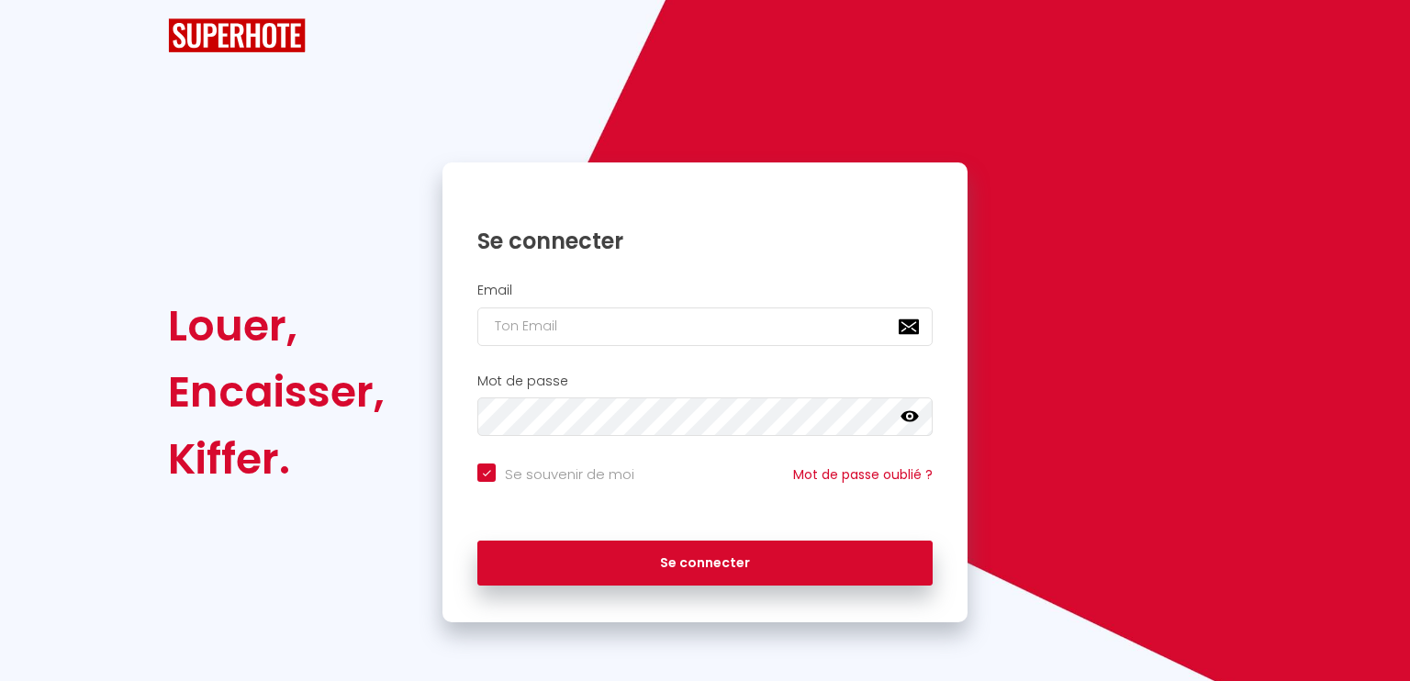
checkbox input "true"
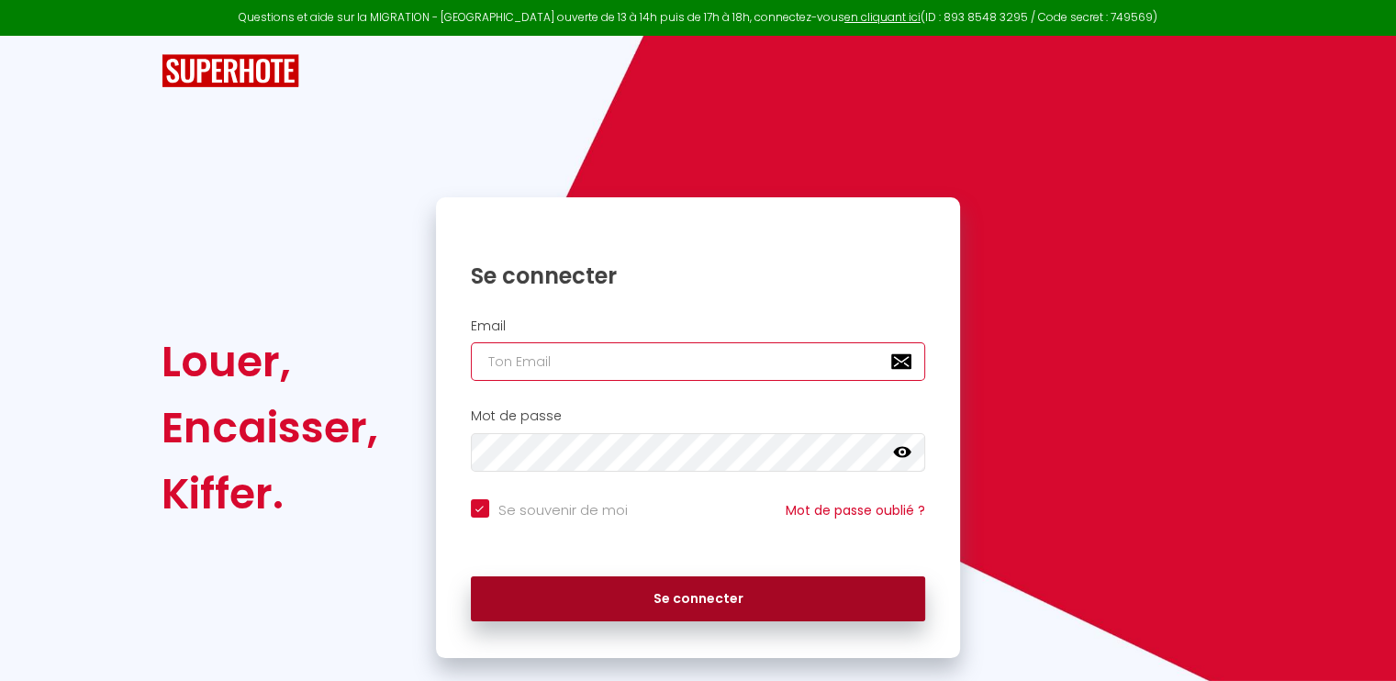
type input "[PERSON_NAME][EMAIL_ADDRESS][DOMAIN_NAME]"
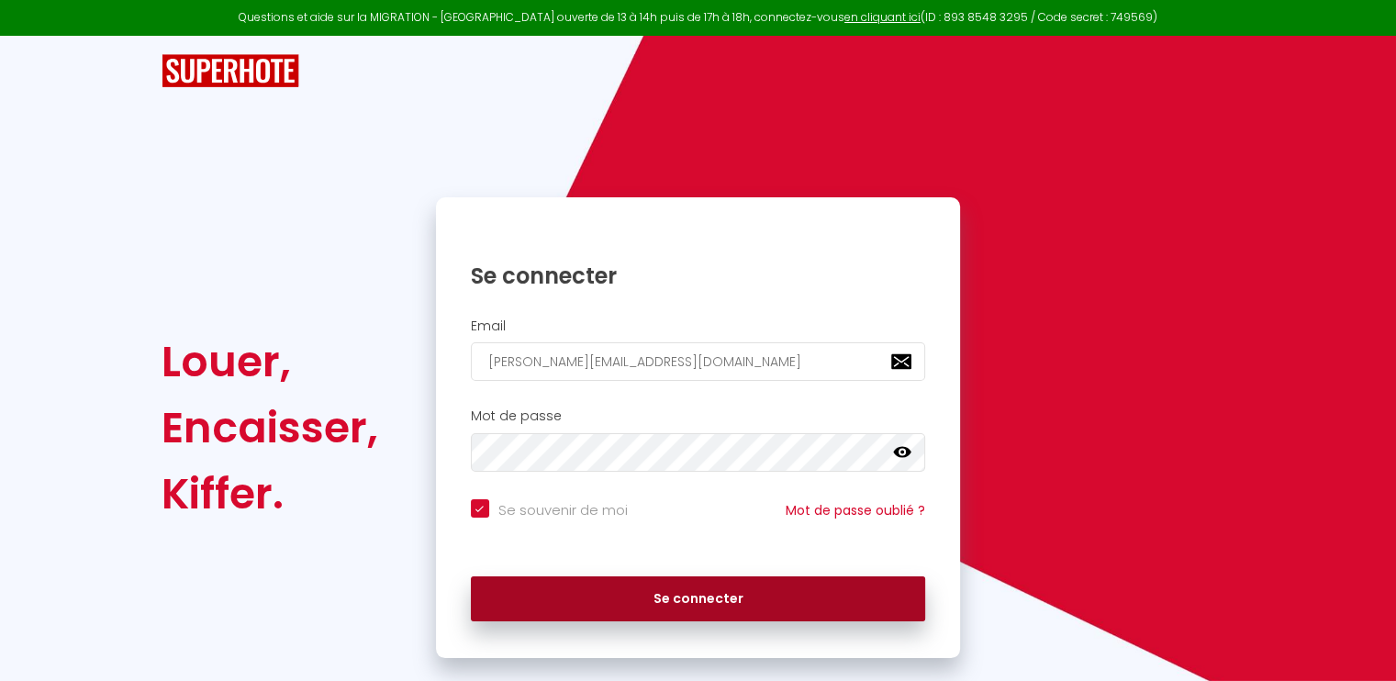
click at [745, 609] on button "Se connecter" at bounding box center [698, 599] width 455 height 46
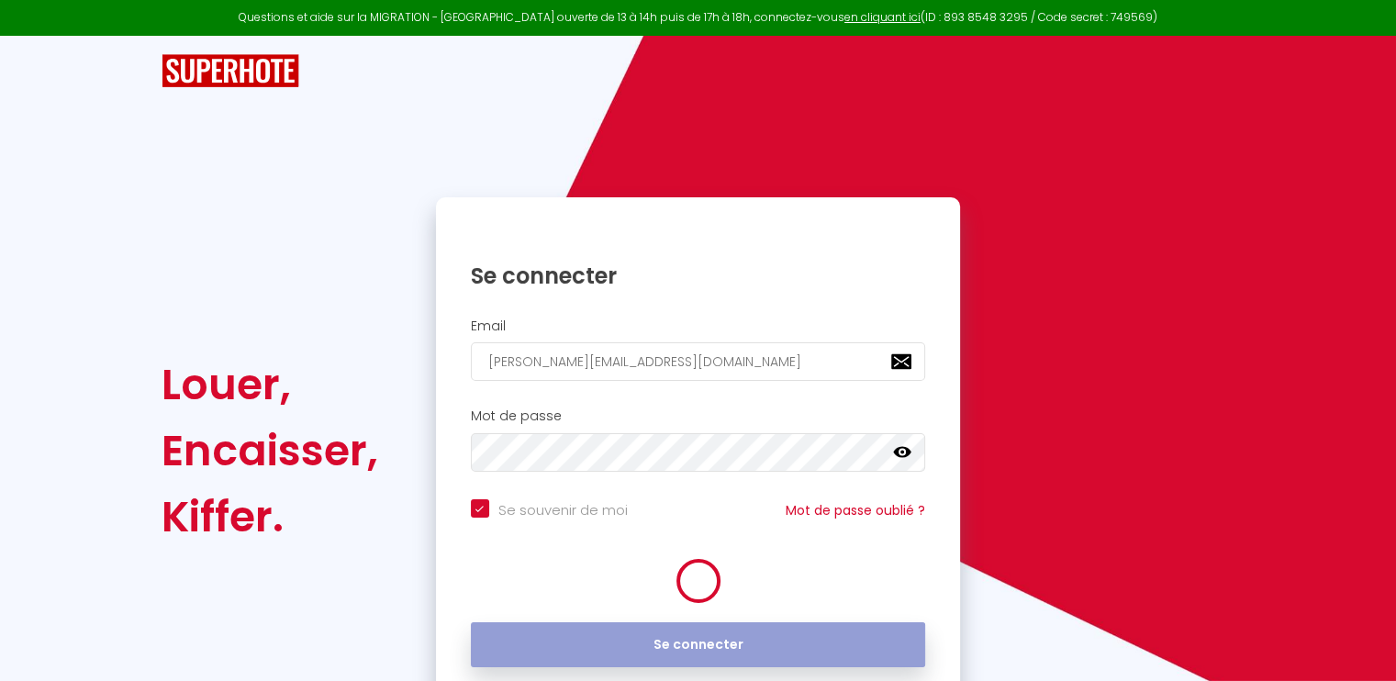
checkbox input "true"
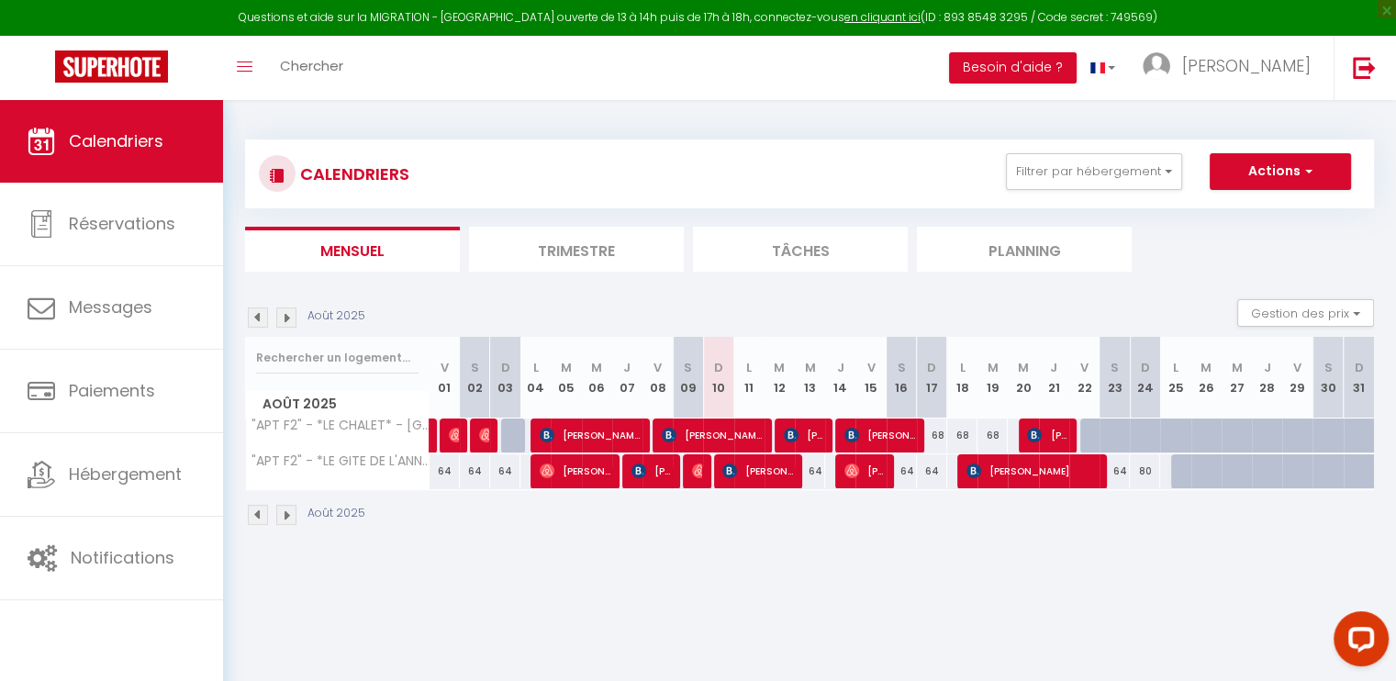
click at [809, 157] on div "CALENDRIERS Filtrer par hébergement Verdun T2 "APT F2" - *LE CHALET* - [GEOGRAP…" at bounding box center [809, 173] width 1101 height 41
click at [1015, 118] on div "CALENDRIERS Filtrer par hébergement Verdun T2 "APT F2" - *LE CHALET* - [GEOGRAP…" at bounding box center [809, 333] width 1173 height 466
drag, startPoint x: 504, startPoint y: 566, endPoint x: 582, endPoint y: 535, distance: 84.0
click at [507, 566] on body "Questions et aide sur la MIGRATION - [GEOGRAPHIC_DATA] ouverte de 13 à 14h puis…" at bounding box center [698, 440] width 1396 height 681
click at [859, 537] on div "Août 2025" at bounding box center [809, 517] width 1129 height 54
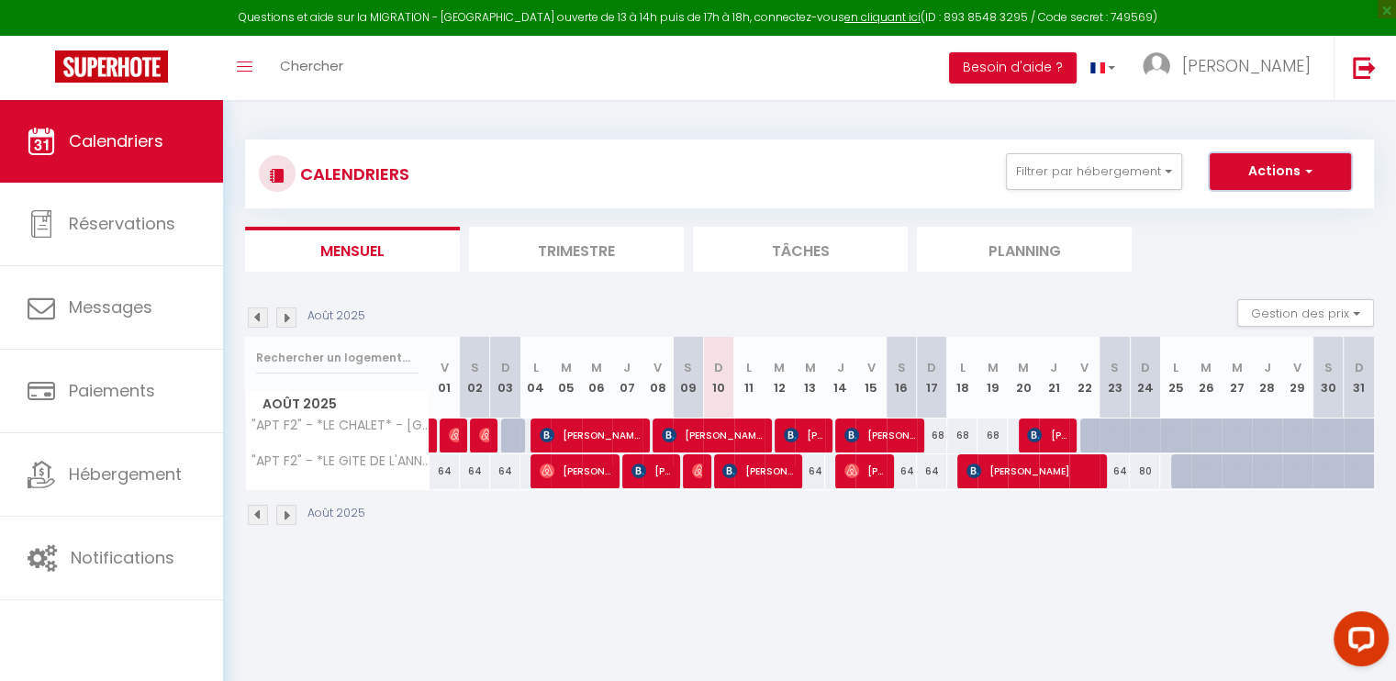
drag, startPoint x: 1316, startPoint y: 166, endPoint x: 1318, endPoint y: 183, distance: 16.6
click at [1316, 166] on button "Actions" at bounding box center [1280, 171] width 141 height 37
click at [1159, 341] on th "D 24" at bounding box center [1145, 378] width 30 height 82
click at [1357, 315] on button "Gestion des prix" at bounding box center [1305, 313] width 137 height 28
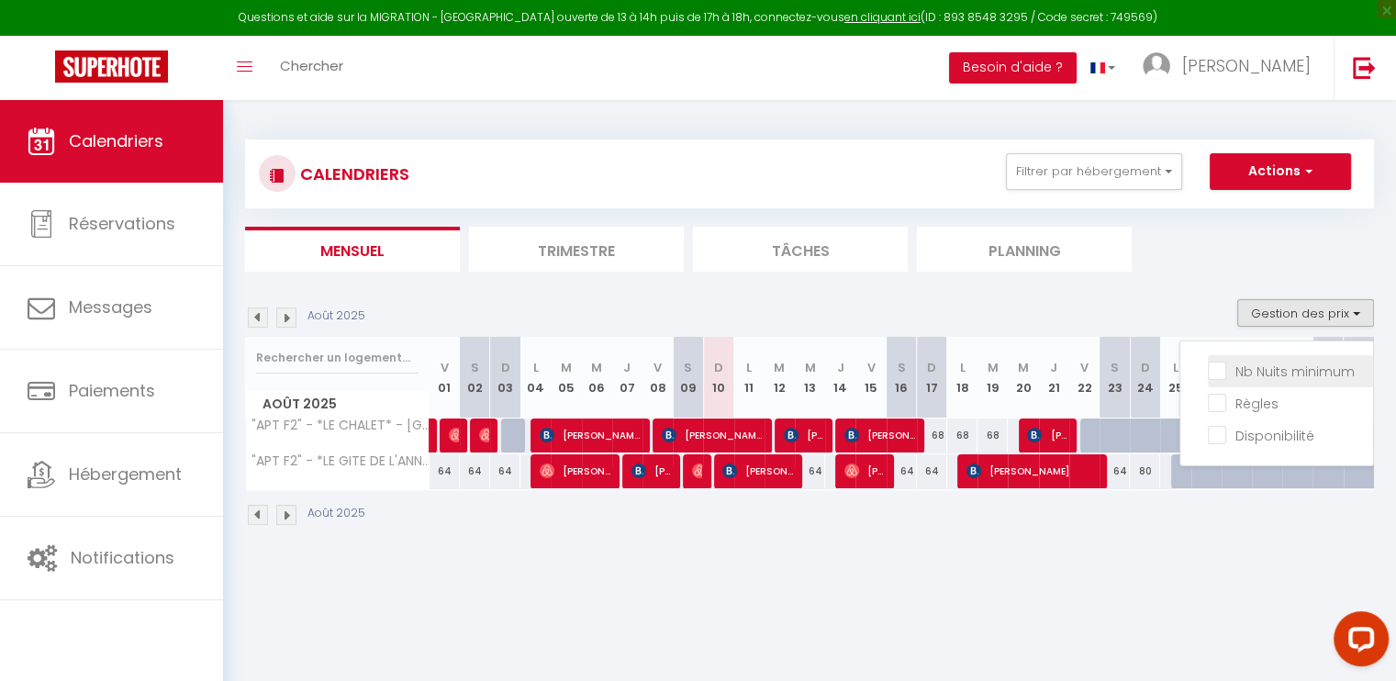
click at [1235, 378] on input "Nb Nuits minimum" at bounding box center [1290, 370] width 165 height 18
checkbox input "true"
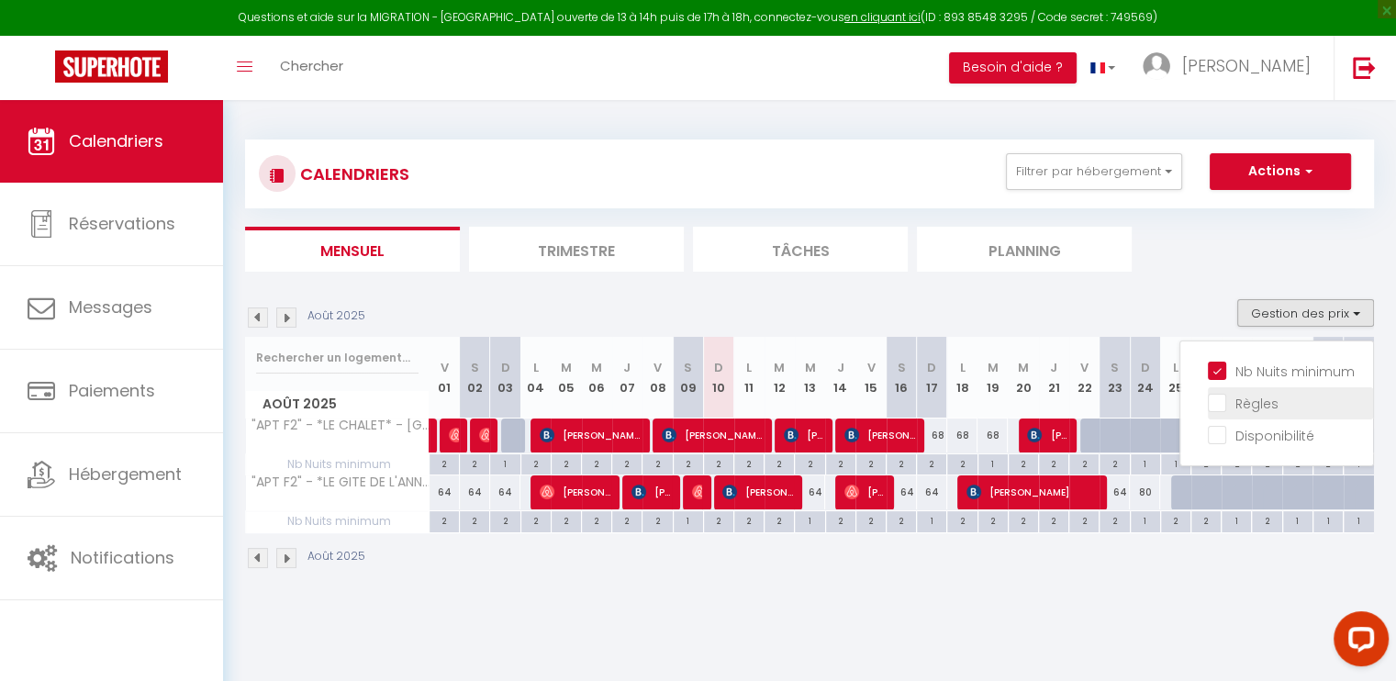
click at [1219, 405] on input "Règles" at bounding box center [1290, 402] width 165 height 18
checkbox input "true"
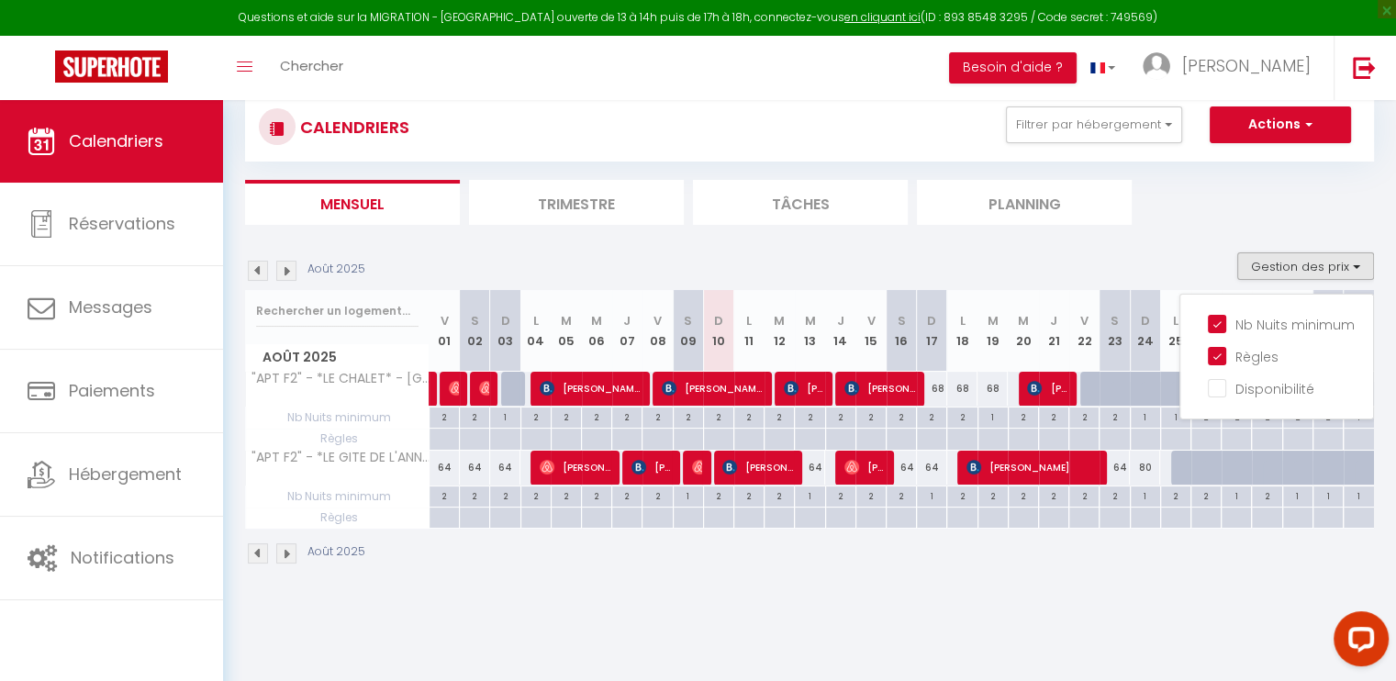
scroll to position [92, 0]
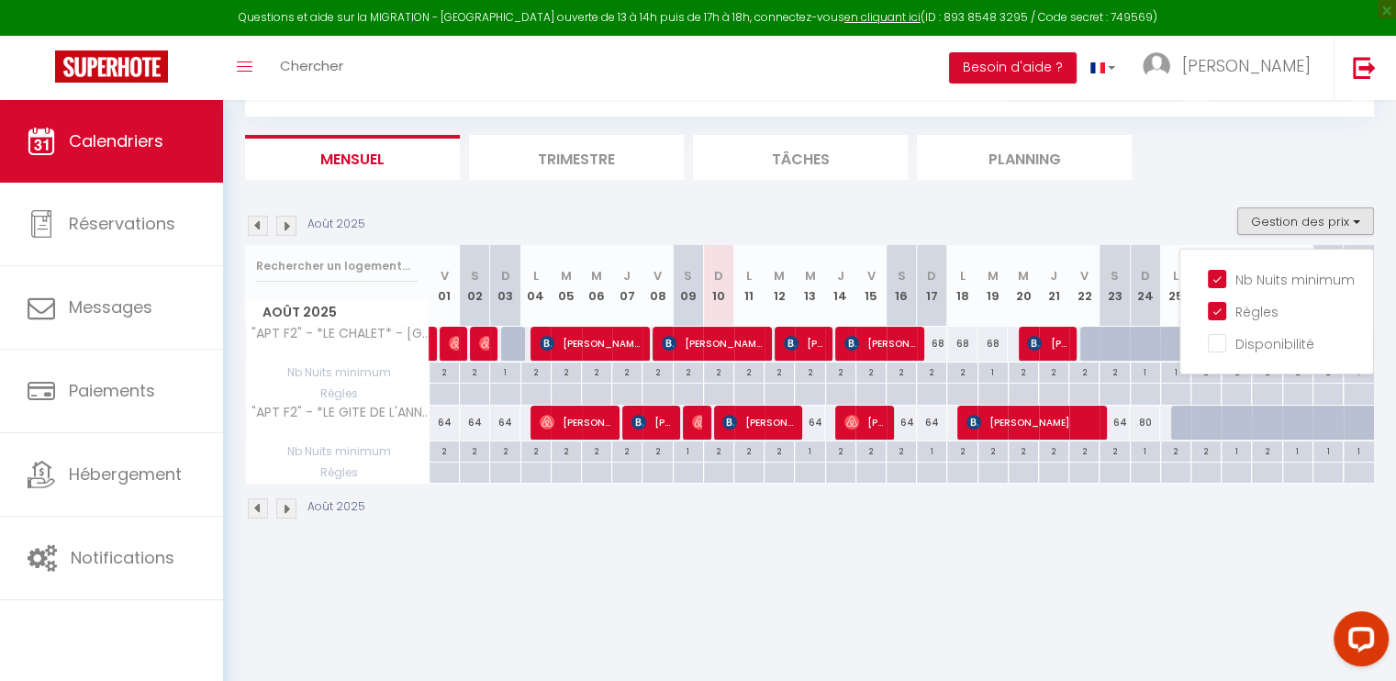
click at [811, 423] on div "64" at bounding box center [810, 423] width 30 height 34
click at [813, 422] on div "64" at bounding box center [810, 423] width 30 height 34
click at [815, 421] on div "64" at bounding box center [810, 423] width 30 height 34
click at [772, 542] on div "CALENDRIERS Filtrer par hébergement Verdun T2 "APT F2" - *LE CHALET* - [GEOGRAP…" at bounding box center [809, 284] width 1173 height 552
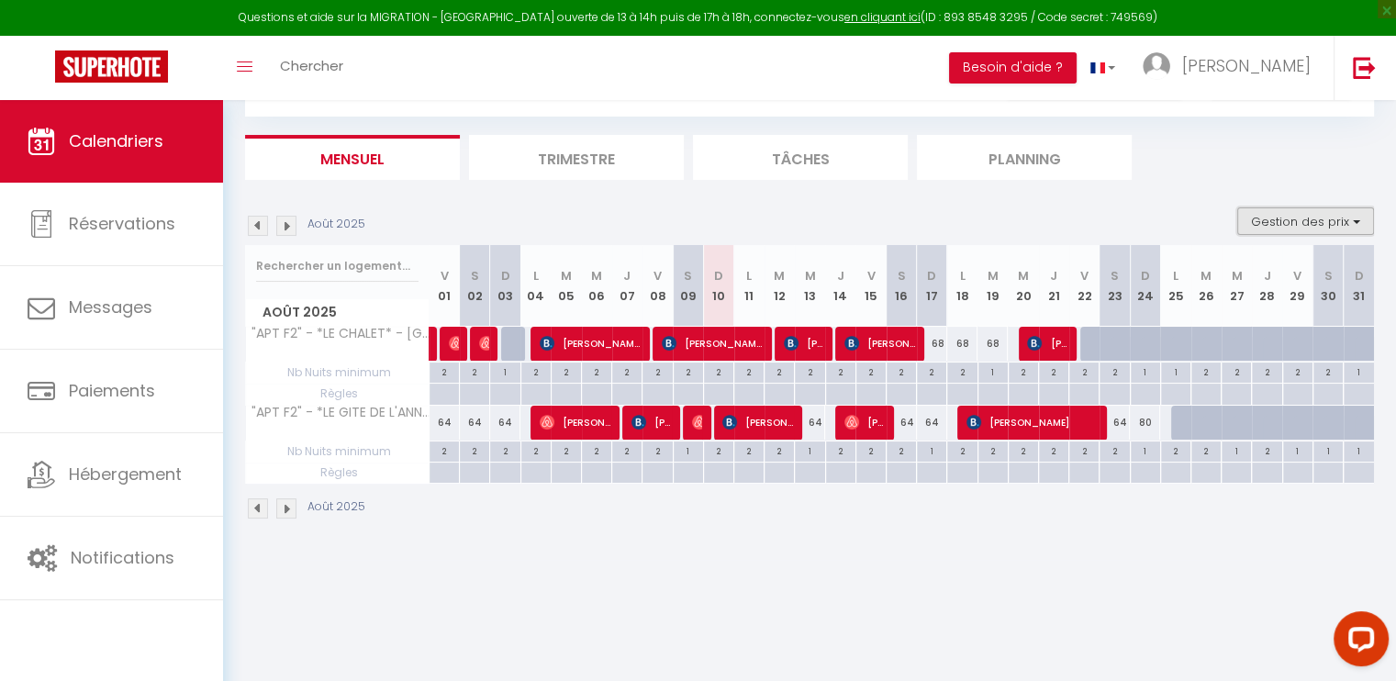
click at [1327, 227] on button "Gestion des prix" at bounding box center [1305, 221] width 137 height 28
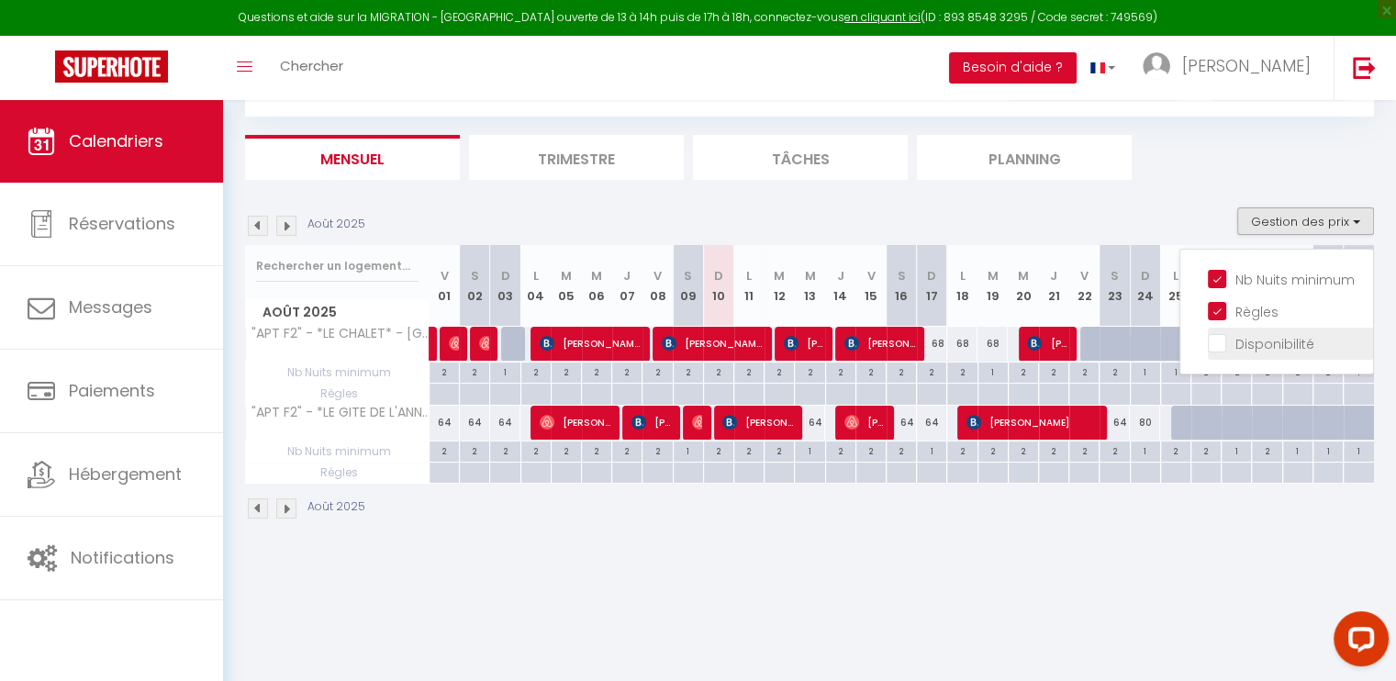
click at [1240, 336] on input "Disponibilité" at bounding box center [1290, 342] width 165 height 18
checkbox input "true"
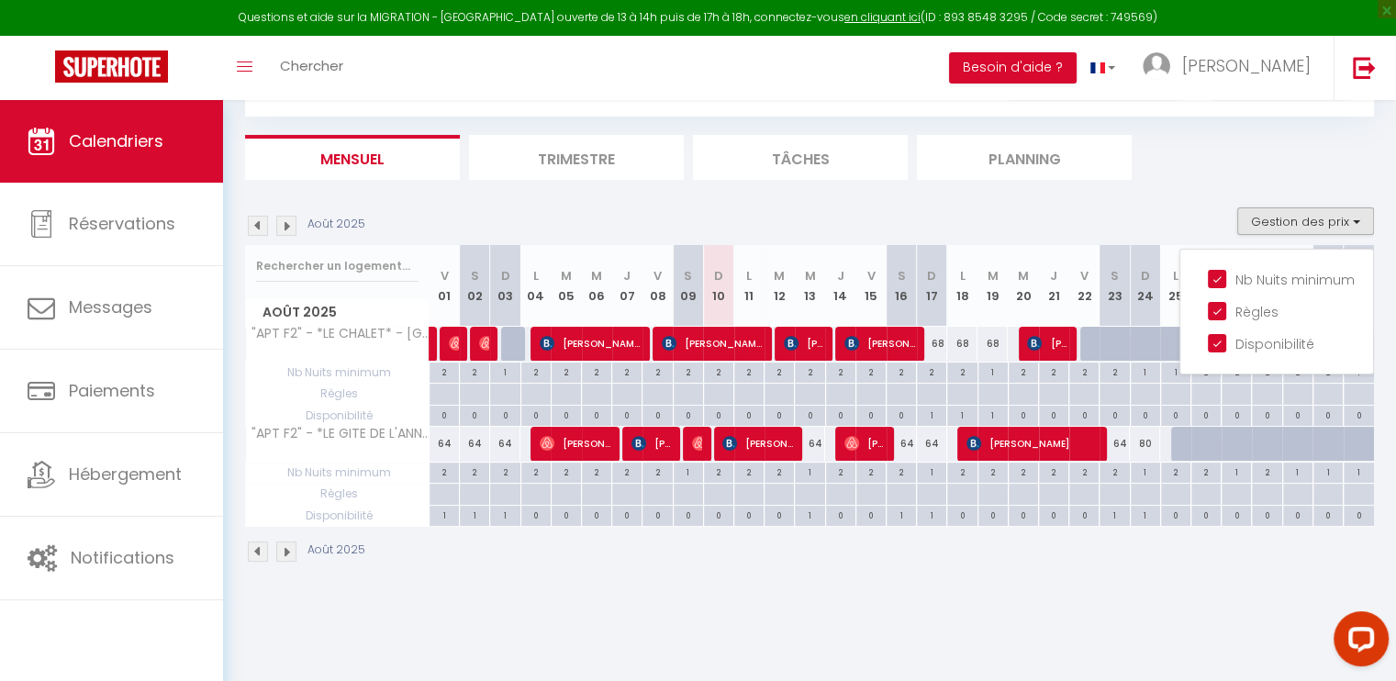
click at [820, 448] on div "64" at bounding box center [810, 444] width 30 height 34
click at [815, 437] on div "64" at bounding box center [810, 444] width 30 height 34
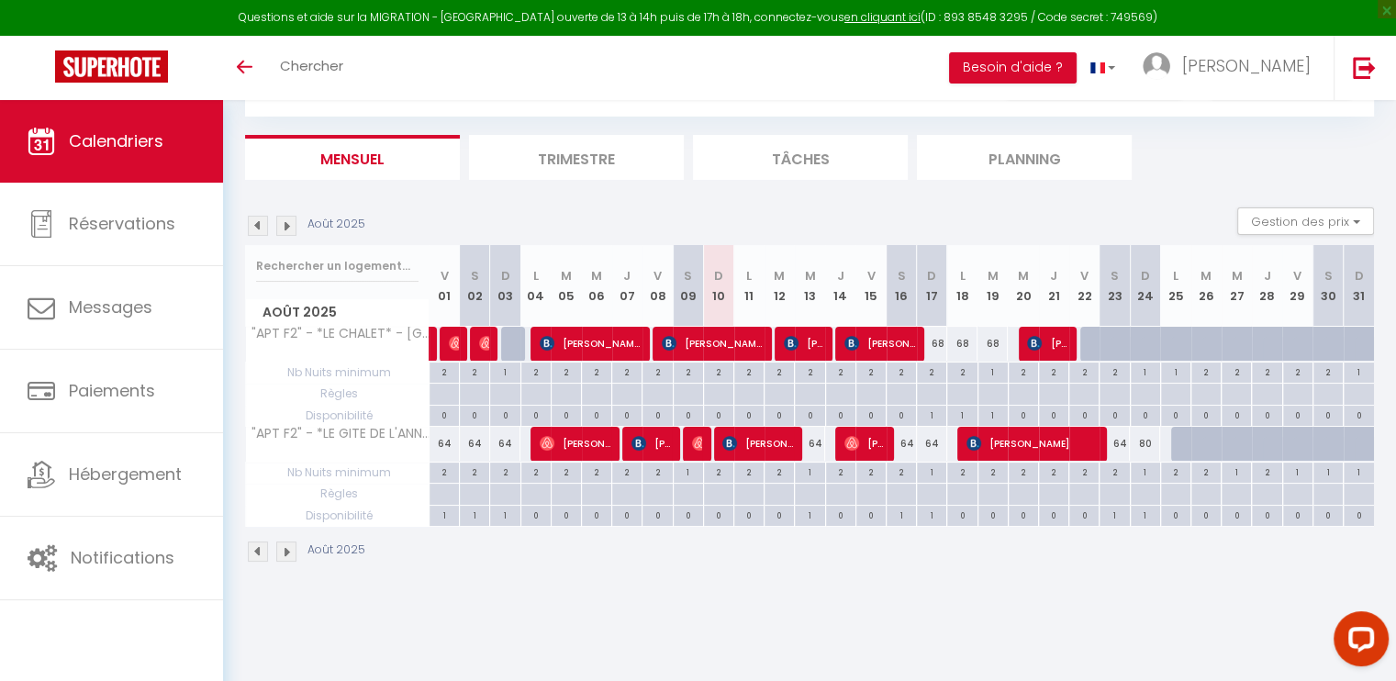
click at [808, 447] on div "64" at bounding box center [810, 444] width 30 height 34
type input "64"
type input "Mer 13 Août 2025"
type input "Jeu 14 Août 2025"
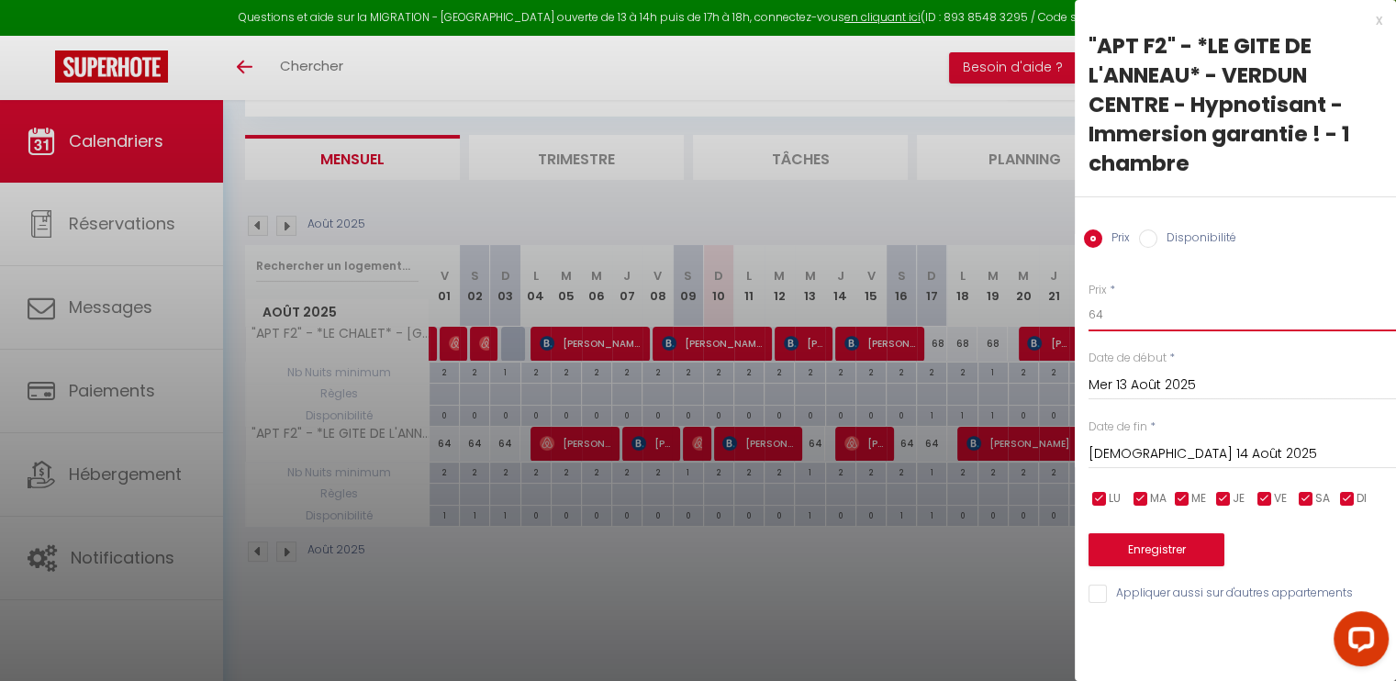
click at [1219, 326] on input "64" at bounding box center [1242, 314] width 307 height 33
type input "6"
type input "90"
click at [1161, 568] on div "Prix * 90 Statut * Disponible Indisponible Date de début * Mer 13 Août 2025 < A…" at bounding box center [1235, 432] width 321 height 347
click at [1164, 559] on button "Enregistrer" at bounding box center [1157, 549] width 136 height 33
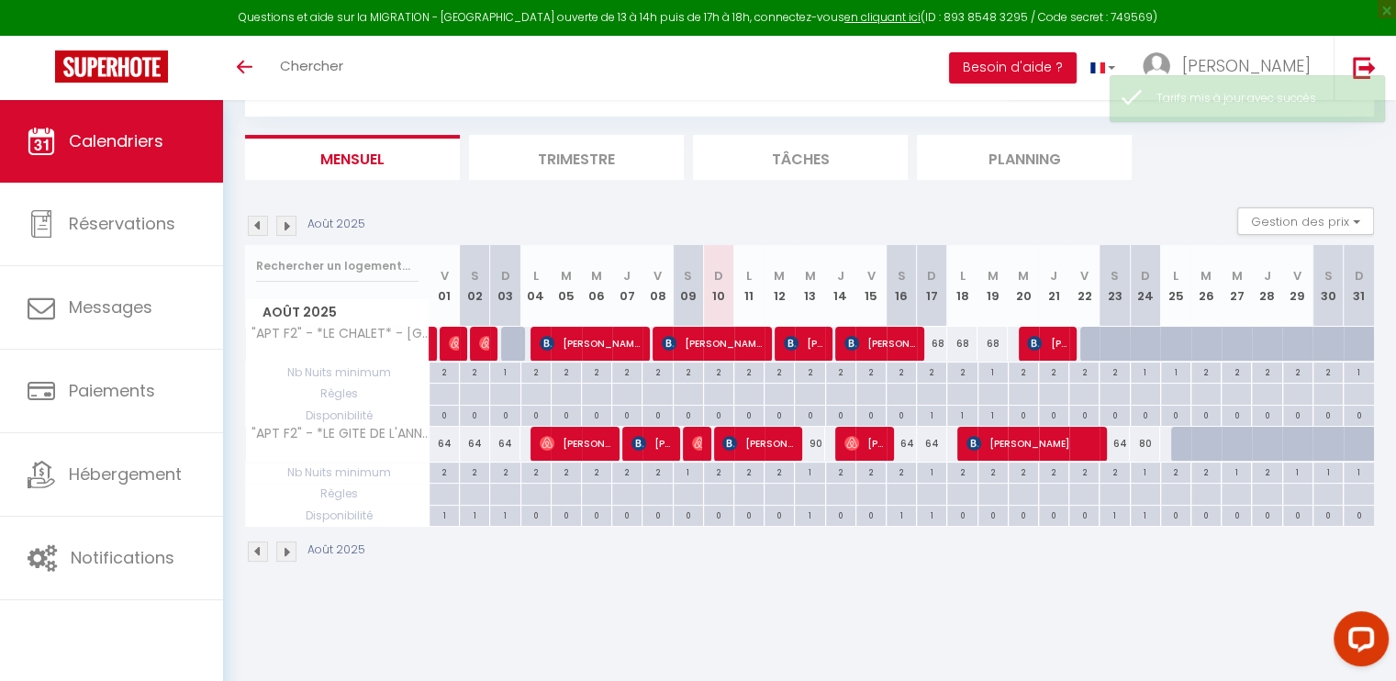
click at [934, 442] on div "64" at bounding box center [932, 444] width 30 height 34
type input "64"
type input "Dim 17 Août 2025"
type input "Lun 18 Août 2025"
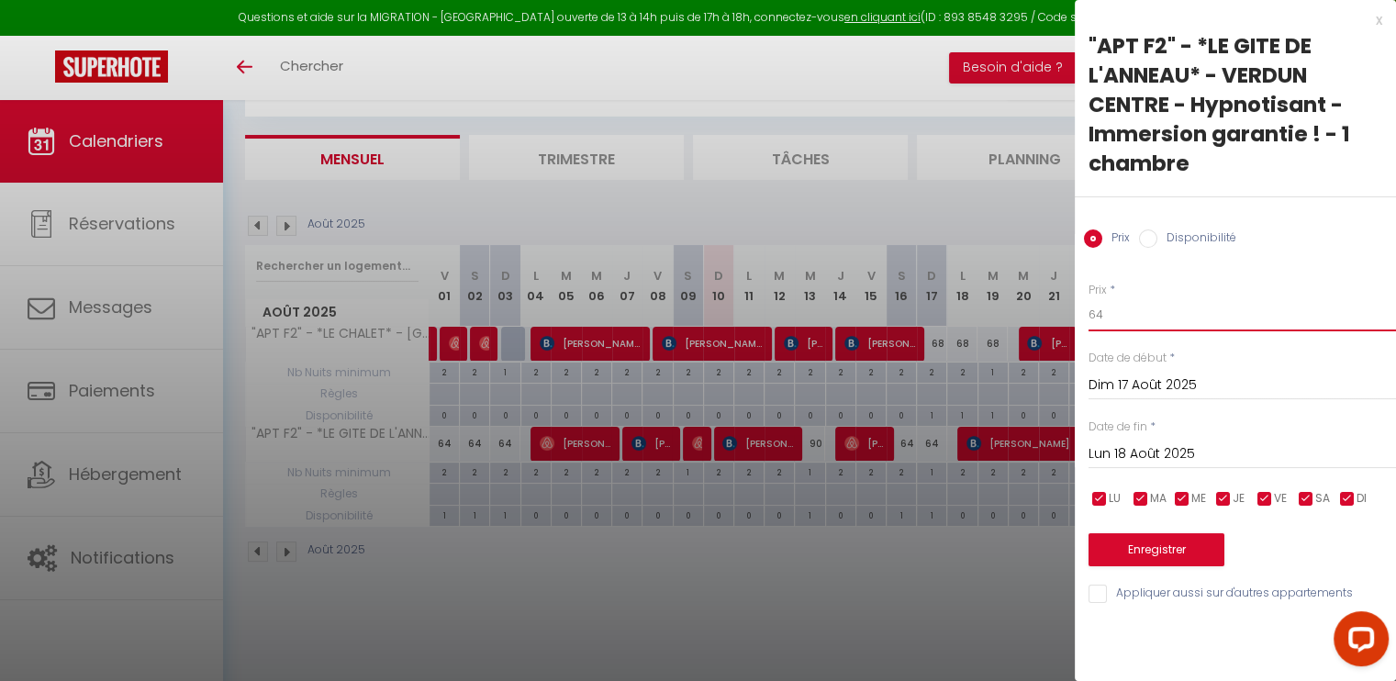
click at [1240, 308] on input "64" at bounding box center [1242, 314] width 307 height 33
type input "6"
type input "70"
click at [1131, 562] on button "Enregistrer" at bounding box center [1157, 549] width 136 height 33
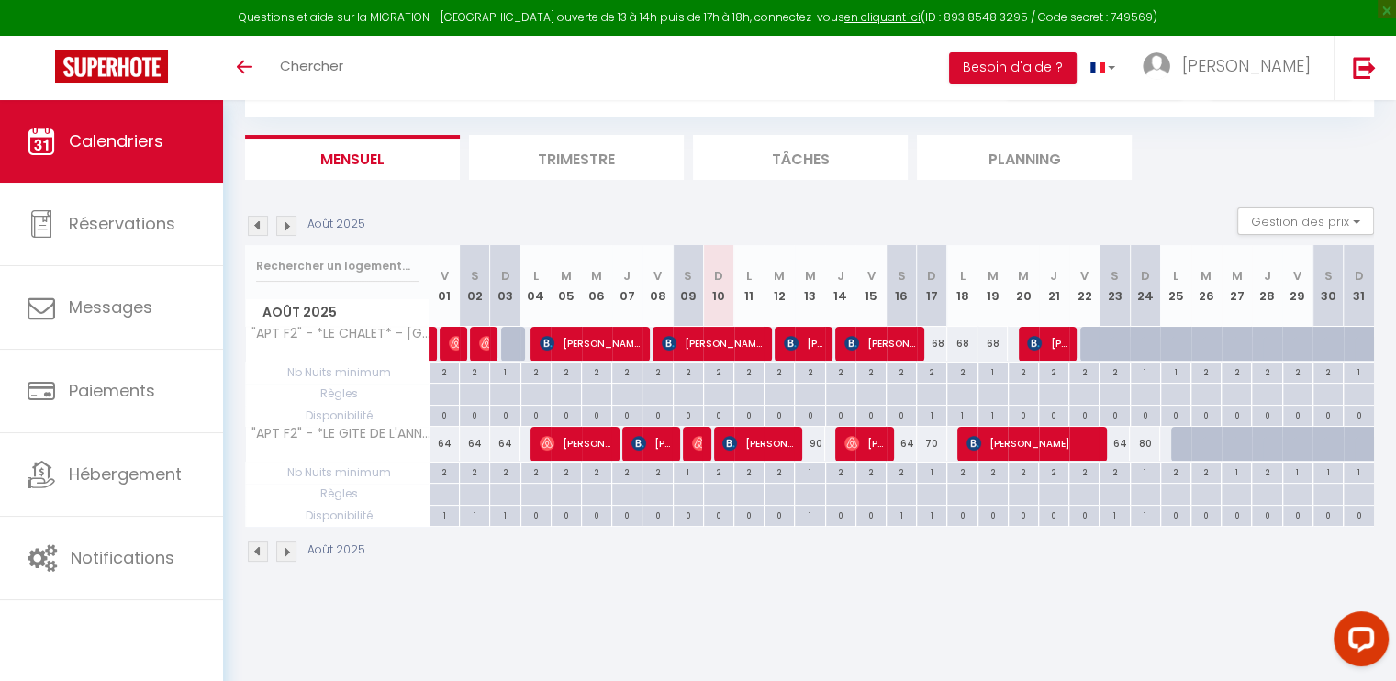
click at [990, 343] on div "68" at bounding box center [993, 344] width 30 height 34
type input "68"
type input "Mar 19 Août 2025"
type input "Mer 20 Août 2025"
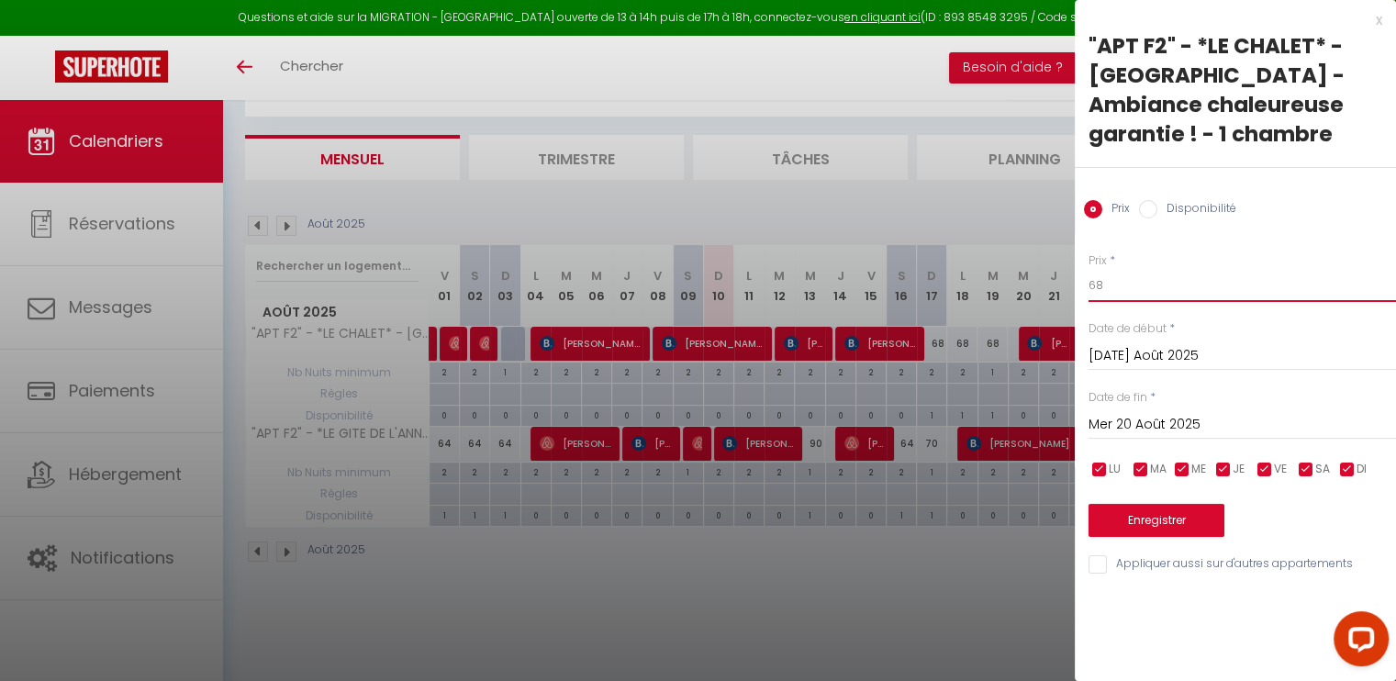
click at [1142, 270] on input "68" at bounding box center [1242, 285] width 307 height 33
type input "6"
type input "70"
click at [1176, 514] on button "Enregistrer" at bounding box center [1157, 520] width 136 height 33
